Goal: Check status

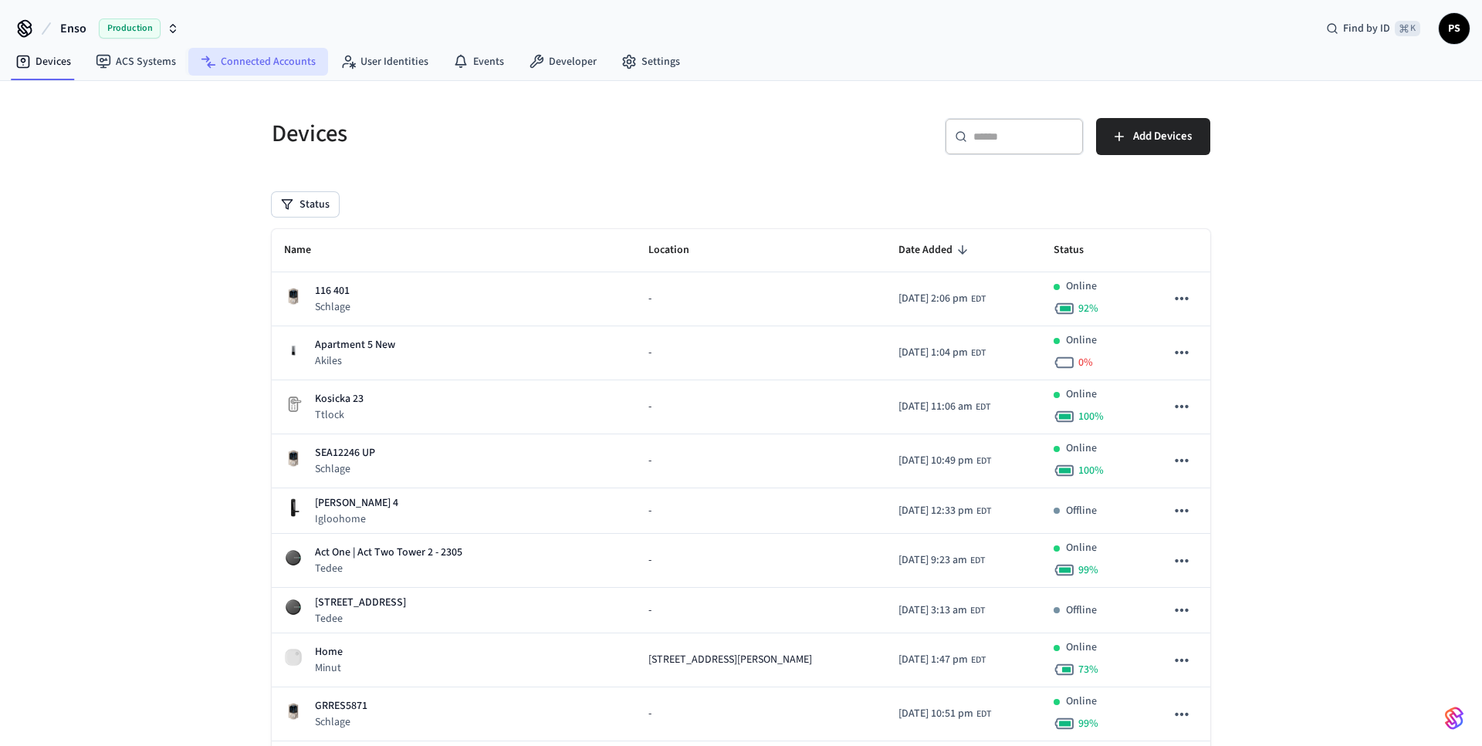
click at [287, 69] on link "Connected Accounts" at bounding box center [258, 62] width 140 height 28
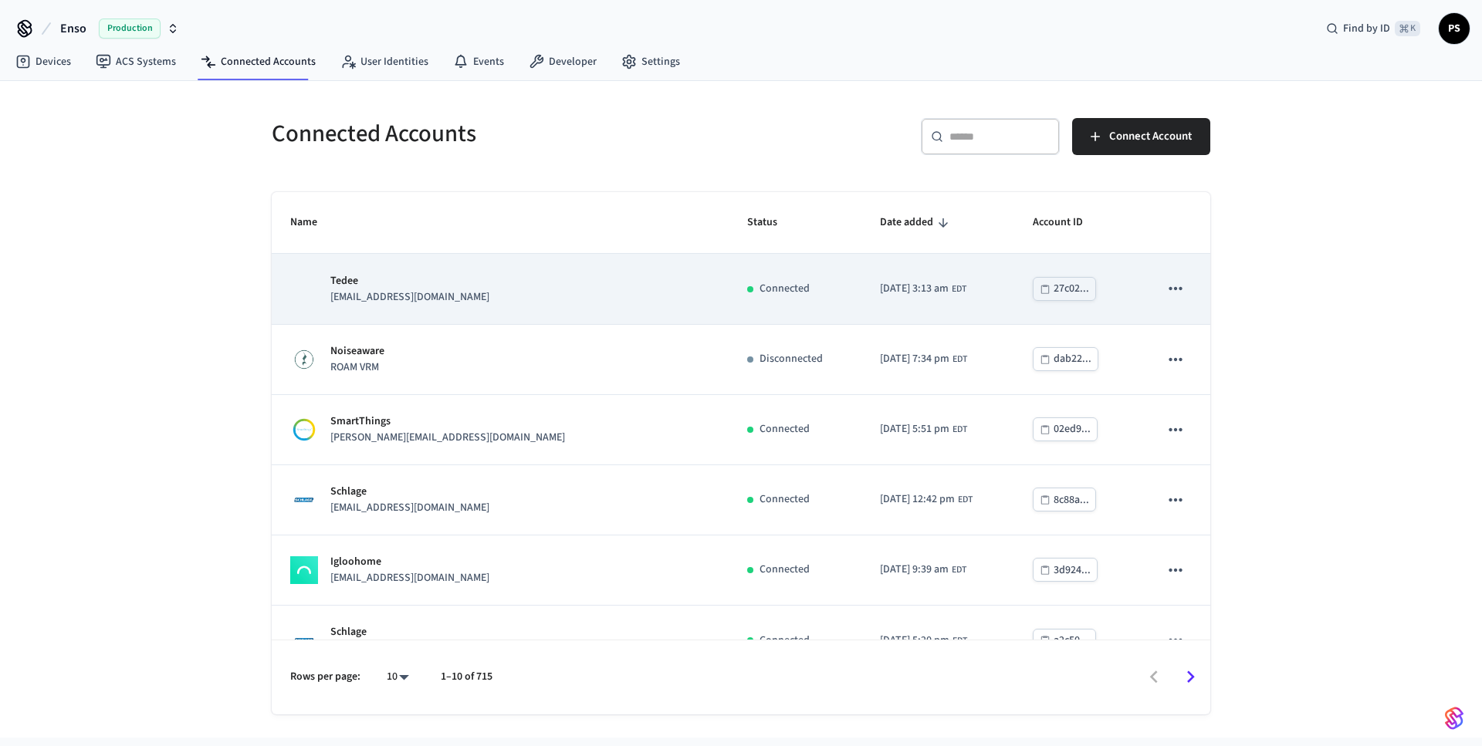
click at [418, 274] on p "Tedee" at bounding box center [409, 281] width 159 height 16
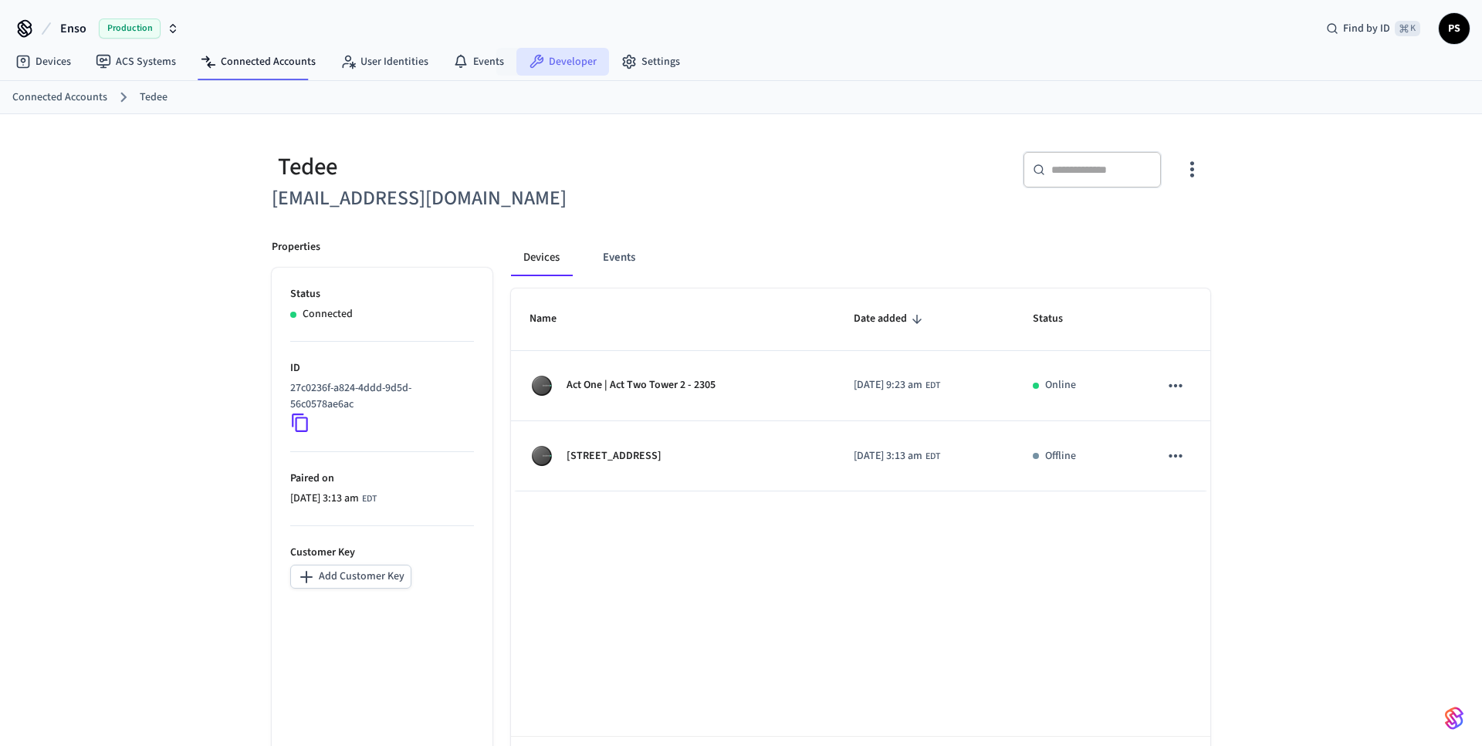
click at [529, 59] on icon at bounding box center [536, 61] width 15 height 15
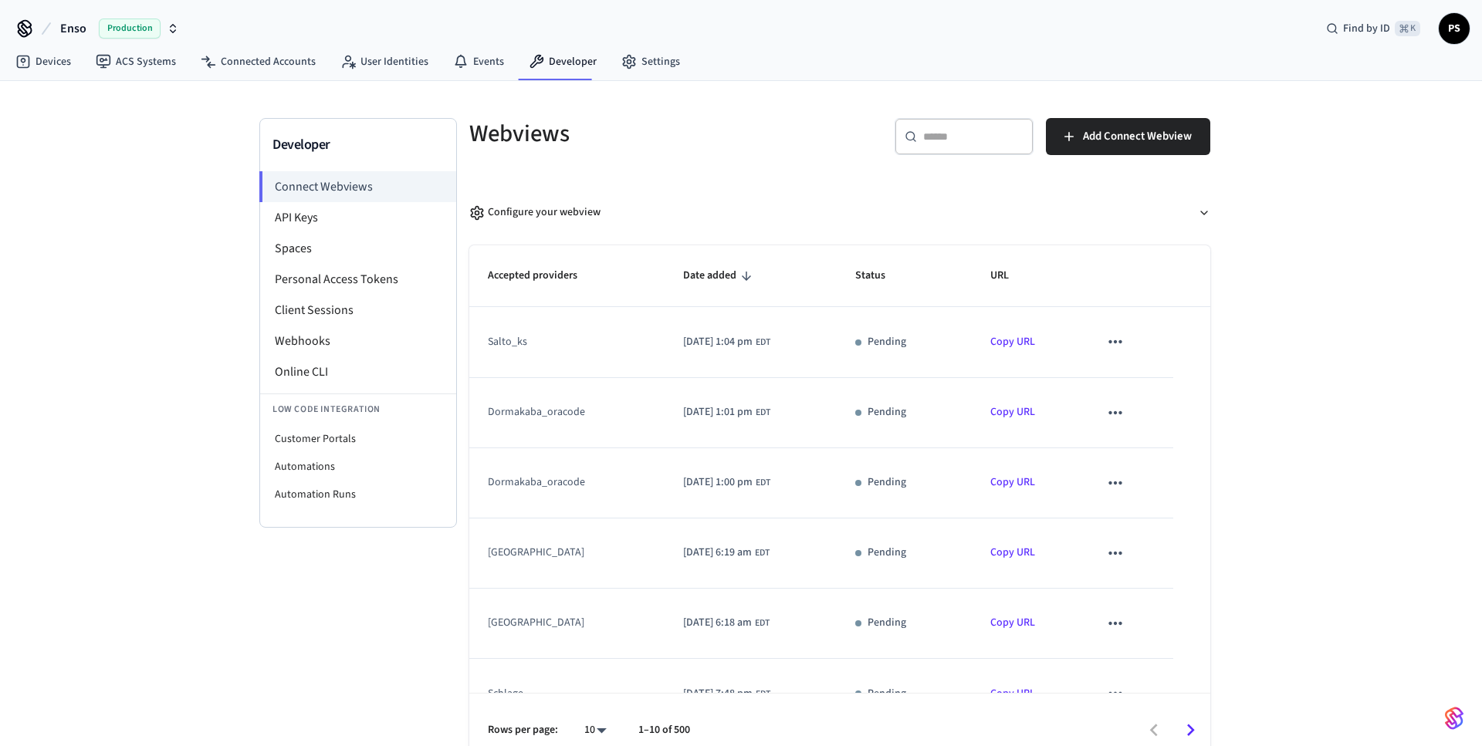
click at [71, 518] on div "Developer Connect Webviews API Keys Spaces Personal Access Tokens Client Sessio…" at bounding box center [741, 424] width 1482 height 687
click at [43, 69] on link "Devices" at bounding box center [43, 62] width 80 height 28
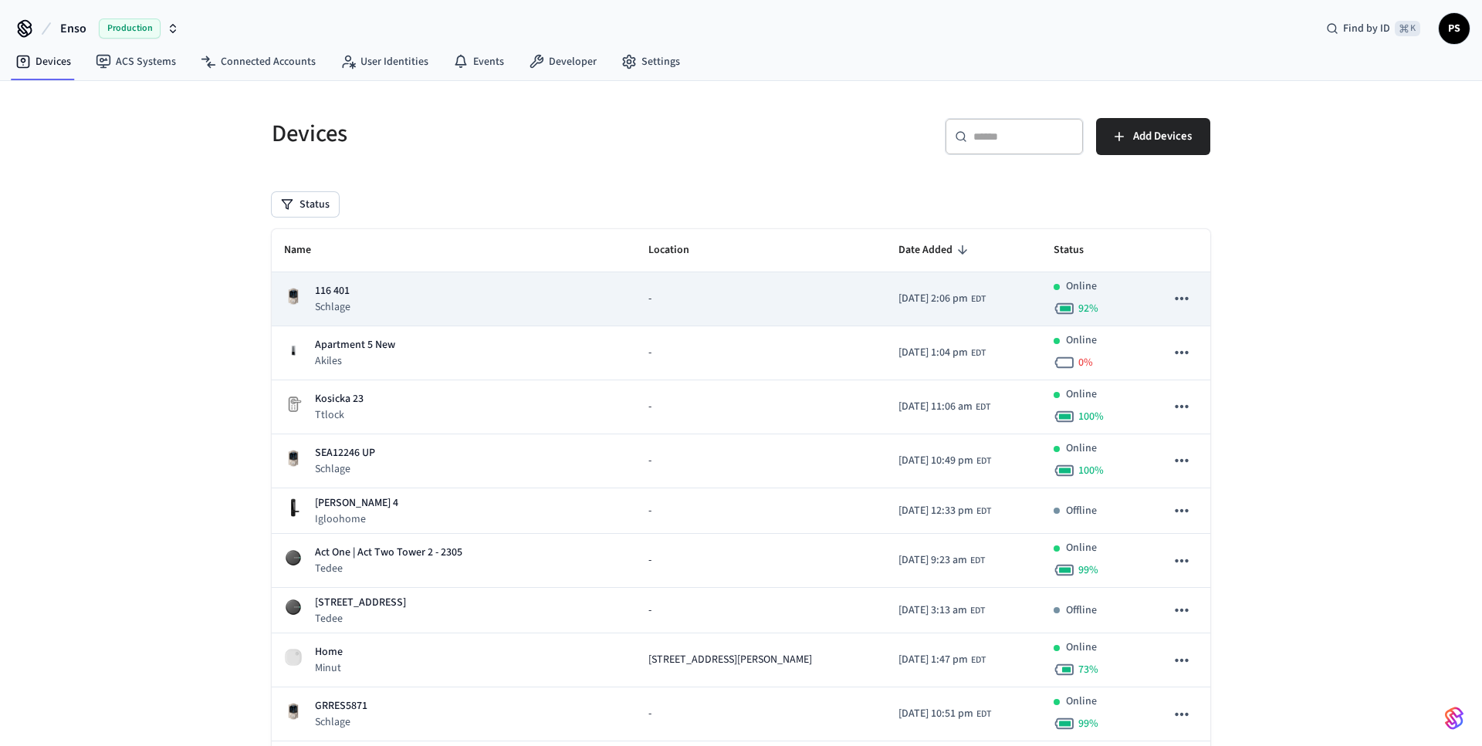
click at [596, 305] on div "116 401 Schlage" at bounding box center [454, 299] width 340 height 32
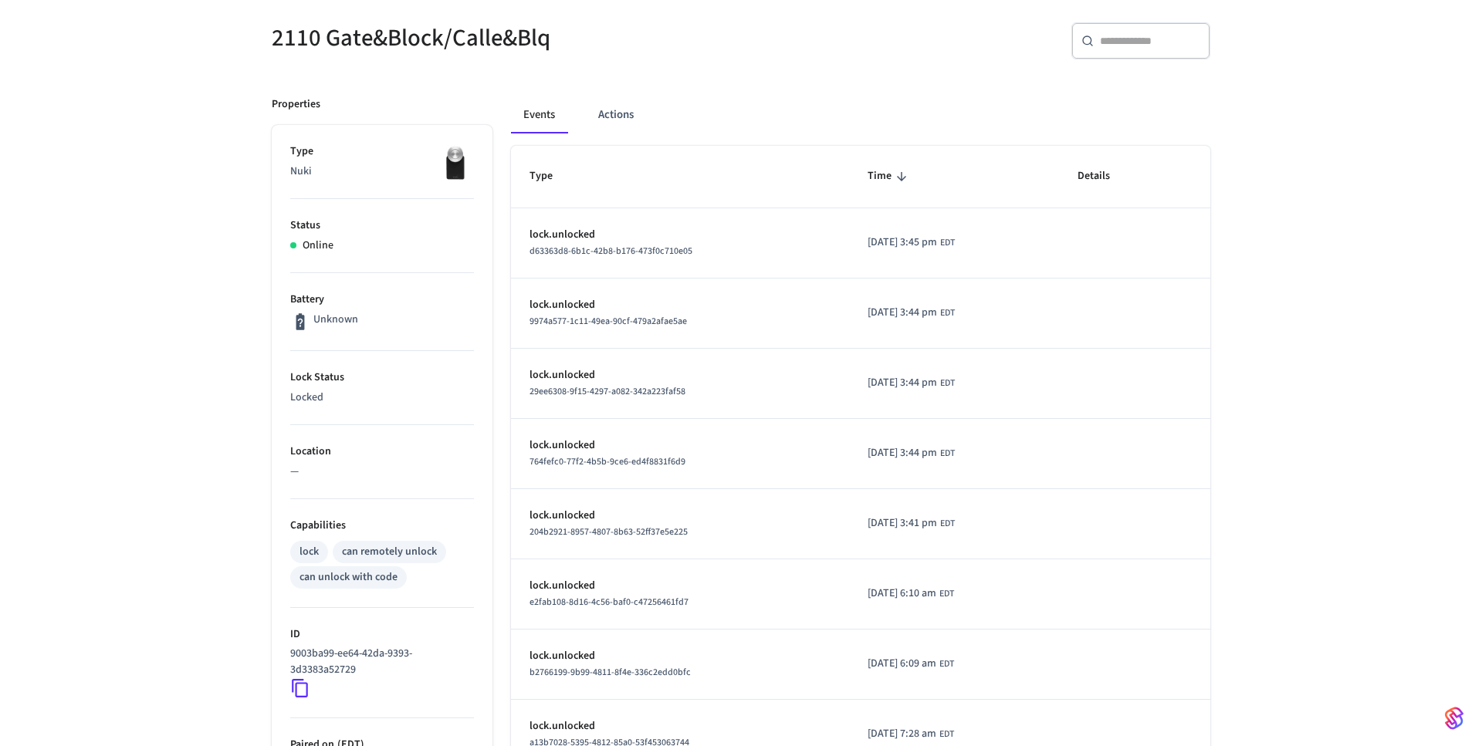
scroll to position [128, 0]
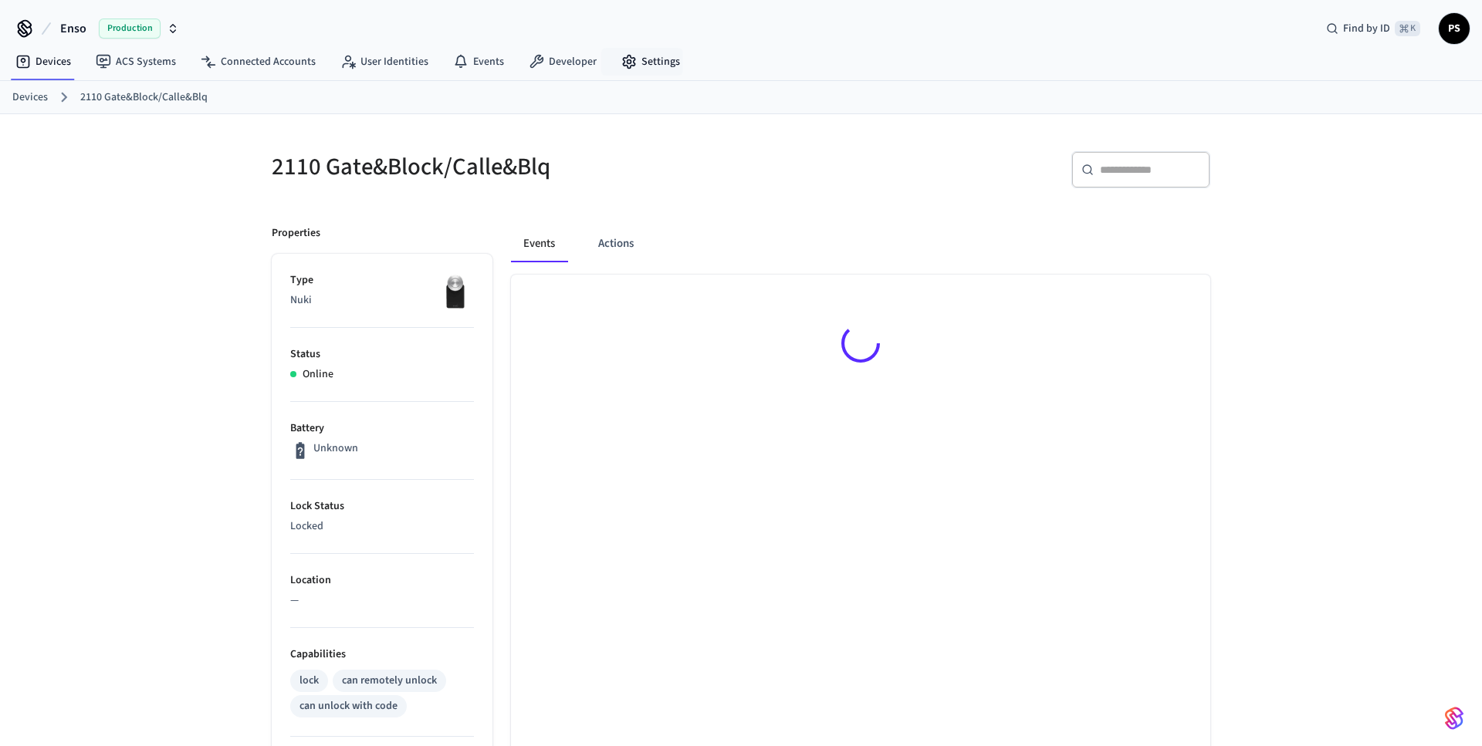
scroll to position [25, 0]
